Goal: Task Accomplishment & Management: Complete application form

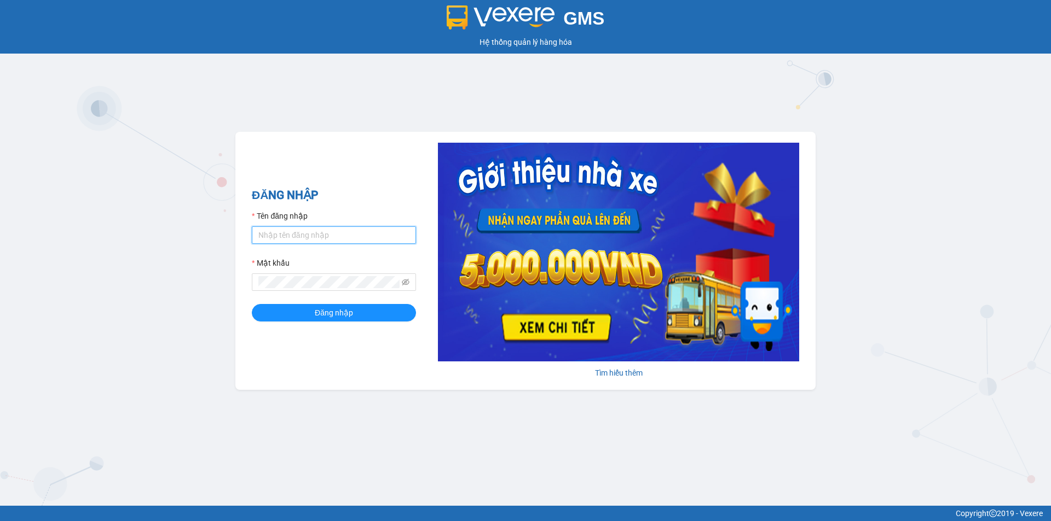
click at [358, 242] on input "Tên đăng nhập" at bounding box center [334, 236] width 164 height 18
click at [252, 304] on button "Đăng nhập" at bounding box center [334, 313] width 164 height 18
type input "n"
click at [252, 304] on button "Đăng nhập" at bounding box center [334, 313] width 164 height 18
type input "ngocngan.thaibao"
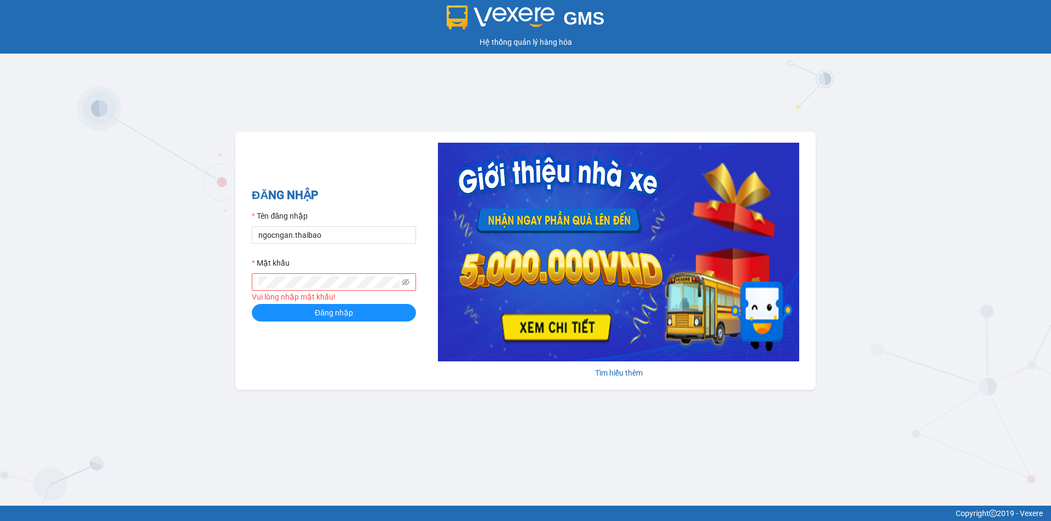
click at [301, 275] on span at bounding box center [334, 283] width 164 height 18
click at [252, 304] on button "Đăng nhập" at bounding box center [334, 313] width 164 height 18
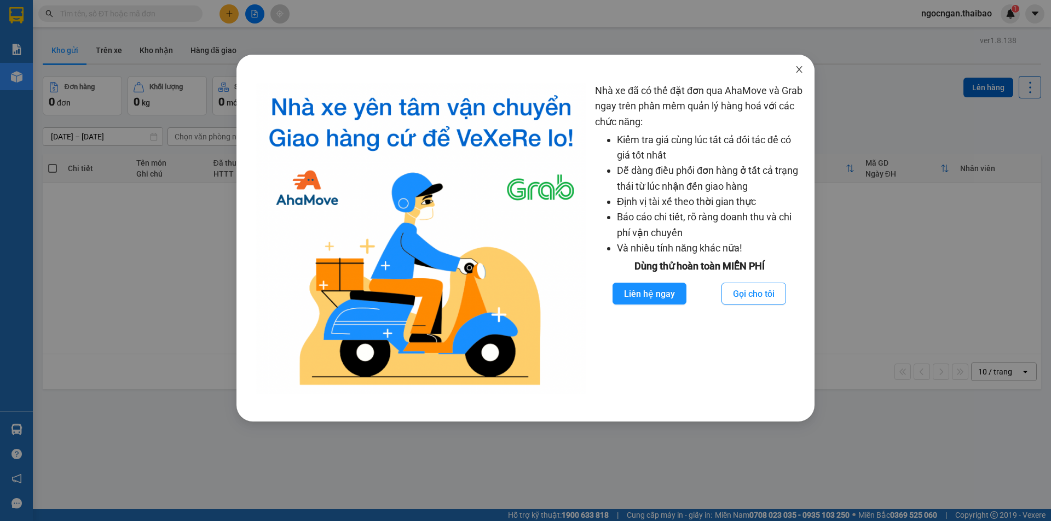
click at [790, 63] on span "Close" at bounding box center [799, 70] width 31 height 31
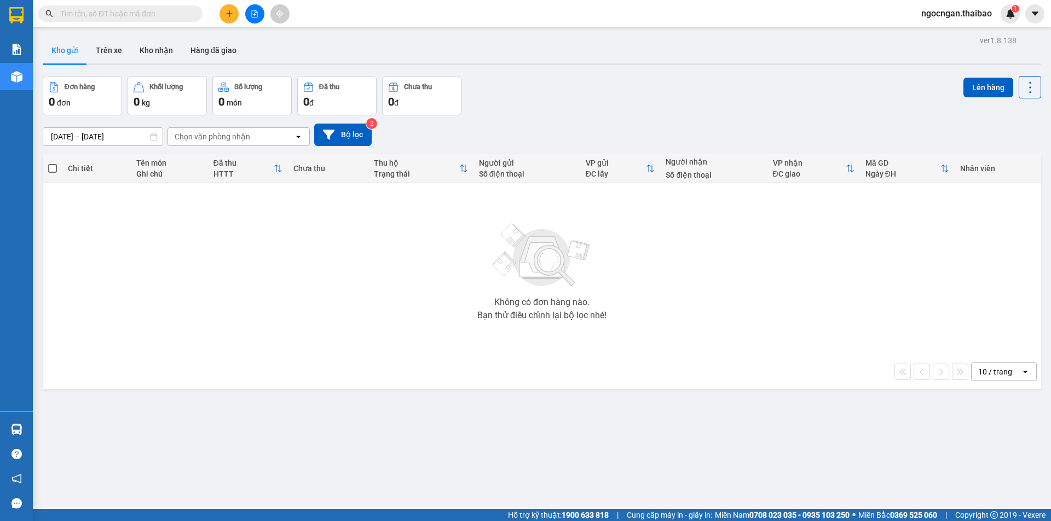
click at [237, 13] on button at bounding box center [228, 13] width 19 height 19
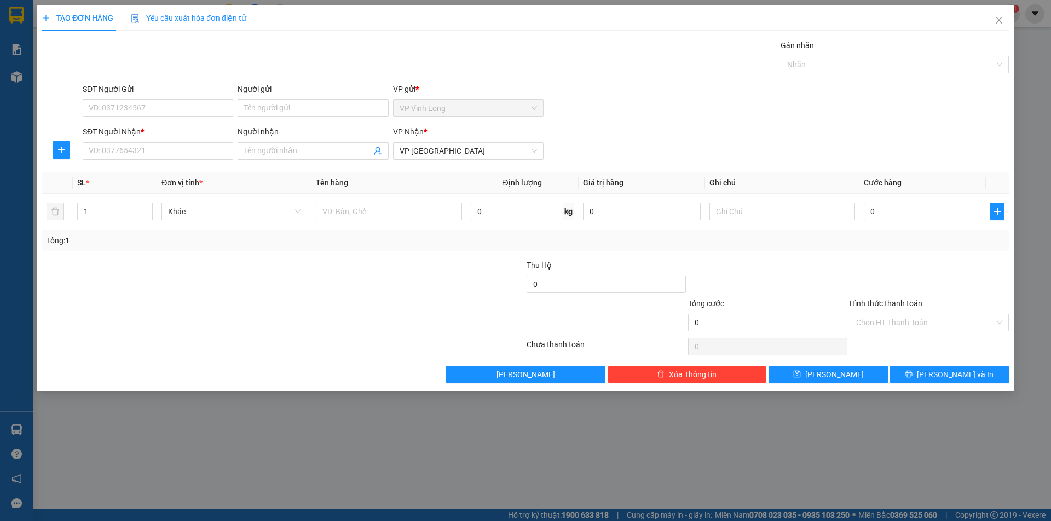
click at [191, 161] on div "SĐT Người Nhận * VD: 0377654321" at bounding box center [158, 145] width 150 height 38
click at [202, 149] on input "SĐT Người Nhận *" at bounding box center [158, 151] width 150 height 18
click at [1000, 12] on span "Close" at bounding box center [998, 20] width 31 height 31
